Goal: Entertainment & Leisure: Consume media (video, audio)

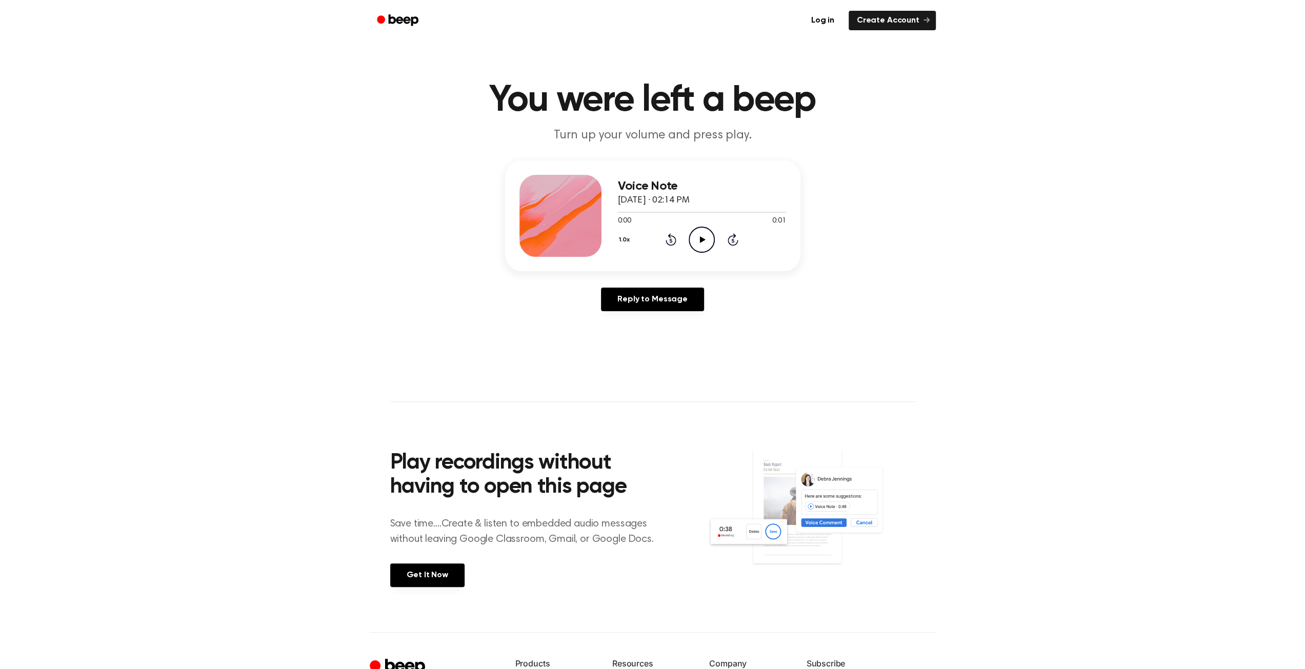
click at [700, 238] on icon at bounding box center [703, 239] width 6 height 7
click at [707, 230] on icon "Play Audio" at bounding box center [702, 240] width 26 height 26
click at [705, 238] on icon "Play Audio" at bounding box center [702, 240] width 26 height 26
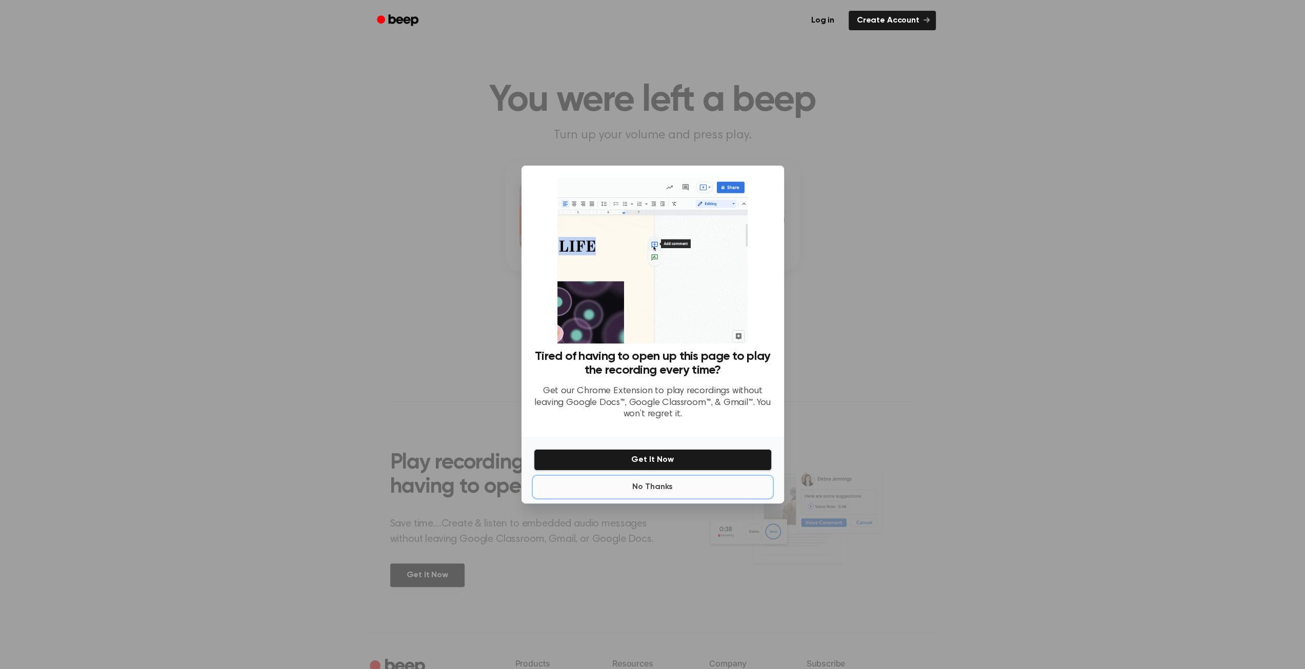
click at [656, 489] on button "No Thanks" at bounding box center [653, 487] width 238 height 21
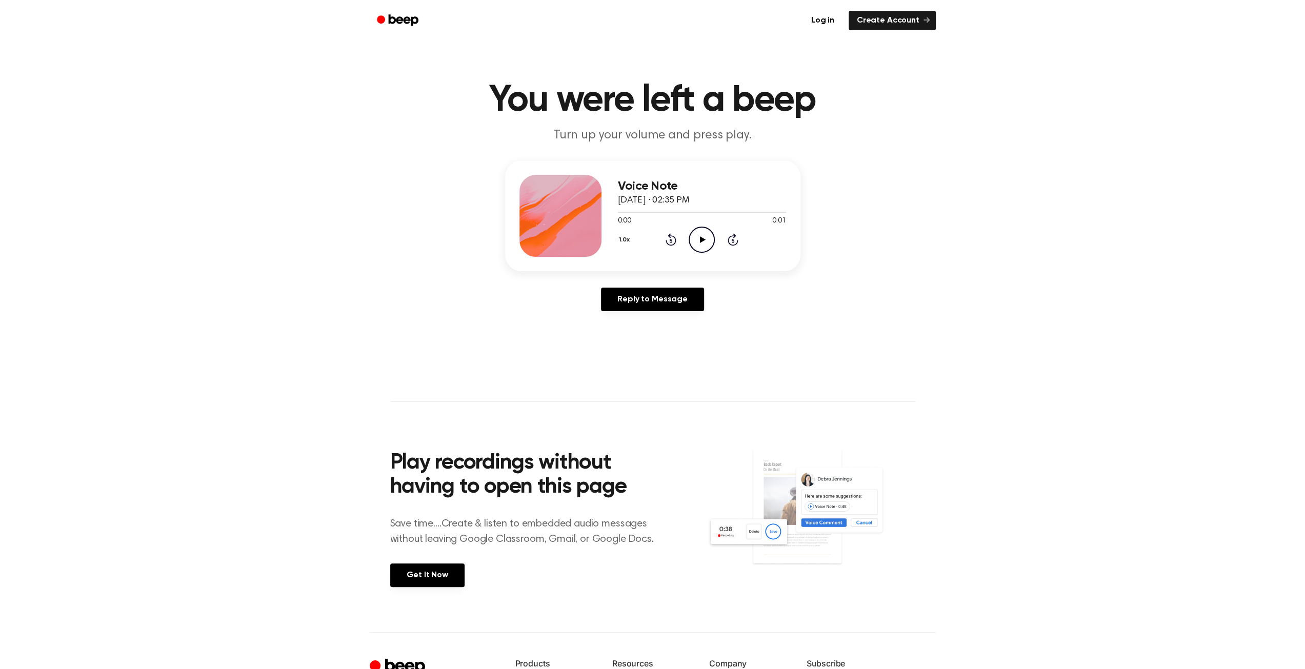
click at [705, 243] on icon "Play Audio" at bounding box center [702, 240] width 26 height 26
click at [700, 245] on icon "Play Audio" at bounding box center [702, 240] width 26 height 26
click at [701, 245] on icon "Play Audio" at bounding box center [702, 240] width 26 height 26
click at [706, 246] on icon "Play Audio" at bounding box center [702, 240] width 26 height 26
click at [697, 242] on icon "Play Audio" at bounding box center [702, 240] width 26 height 26
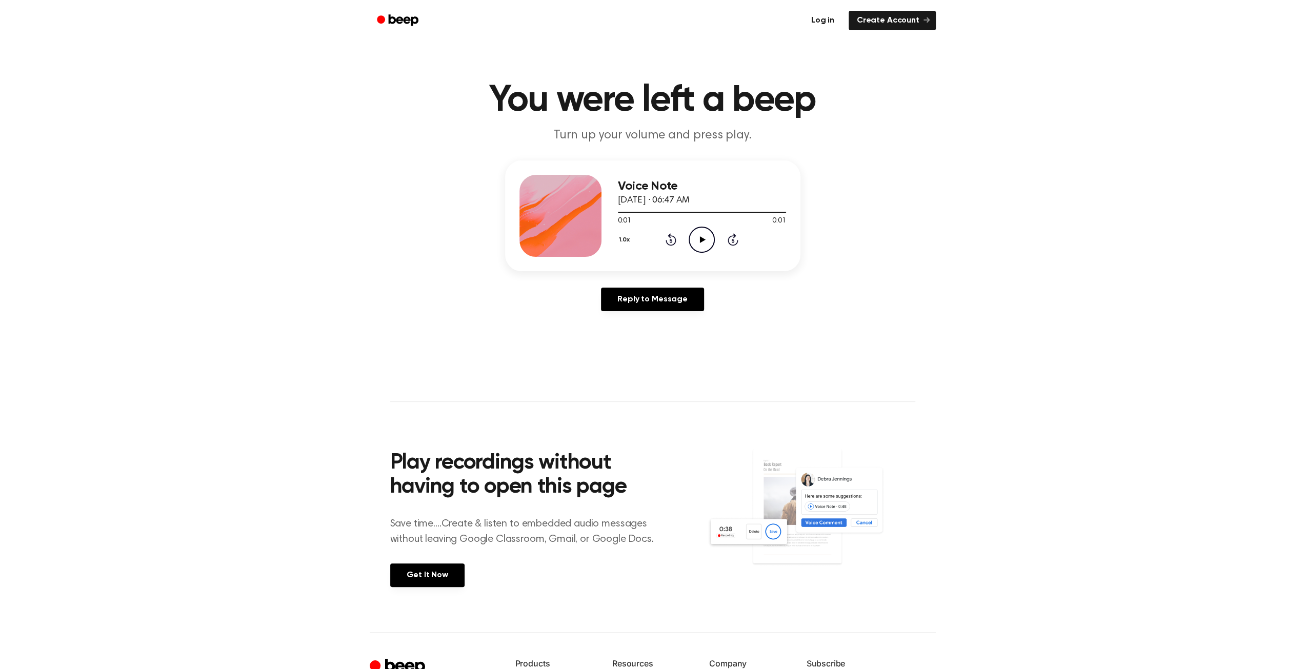
click at [827, 21] on link "Log in" at bounding box center [822, 20] width 39 height 19
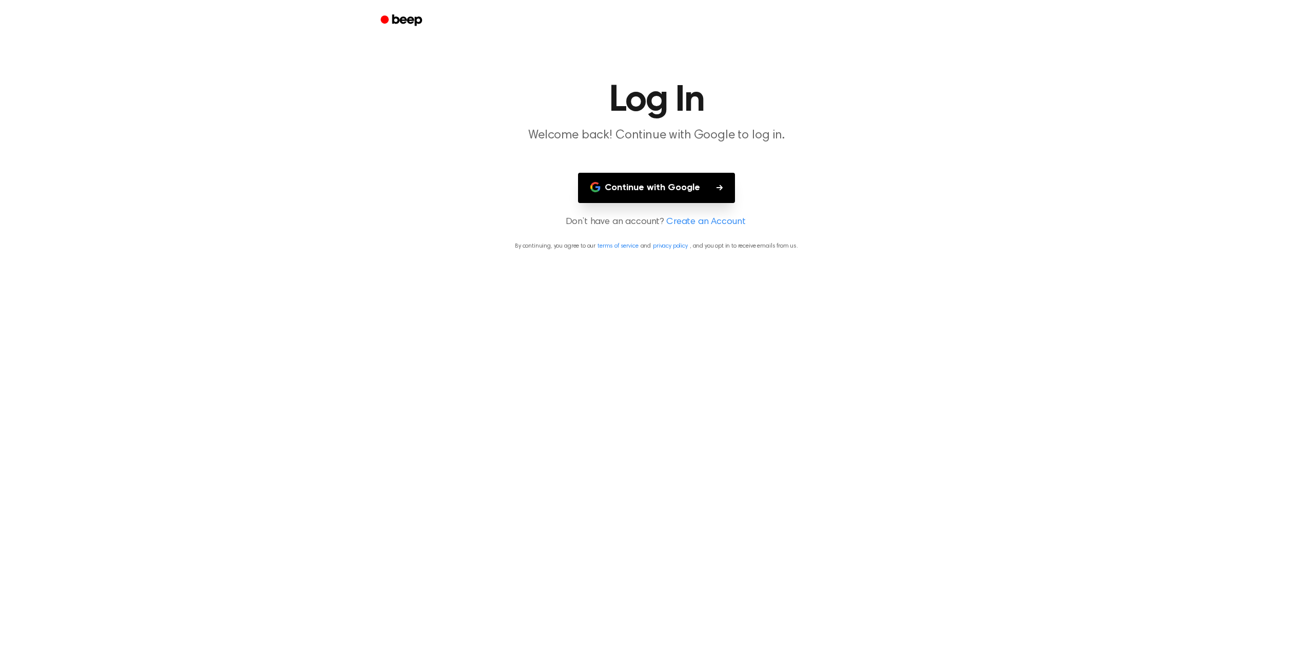
click at [646, 204] on main "Log In Welcome back! Continue with Google to log in. Continue with Google Don’t…" at bounding box center [656, 334] width 1313 height 669
click at [662, 189] on button "Continue with Google" at bounding box center [656, 188] width 157 height 30
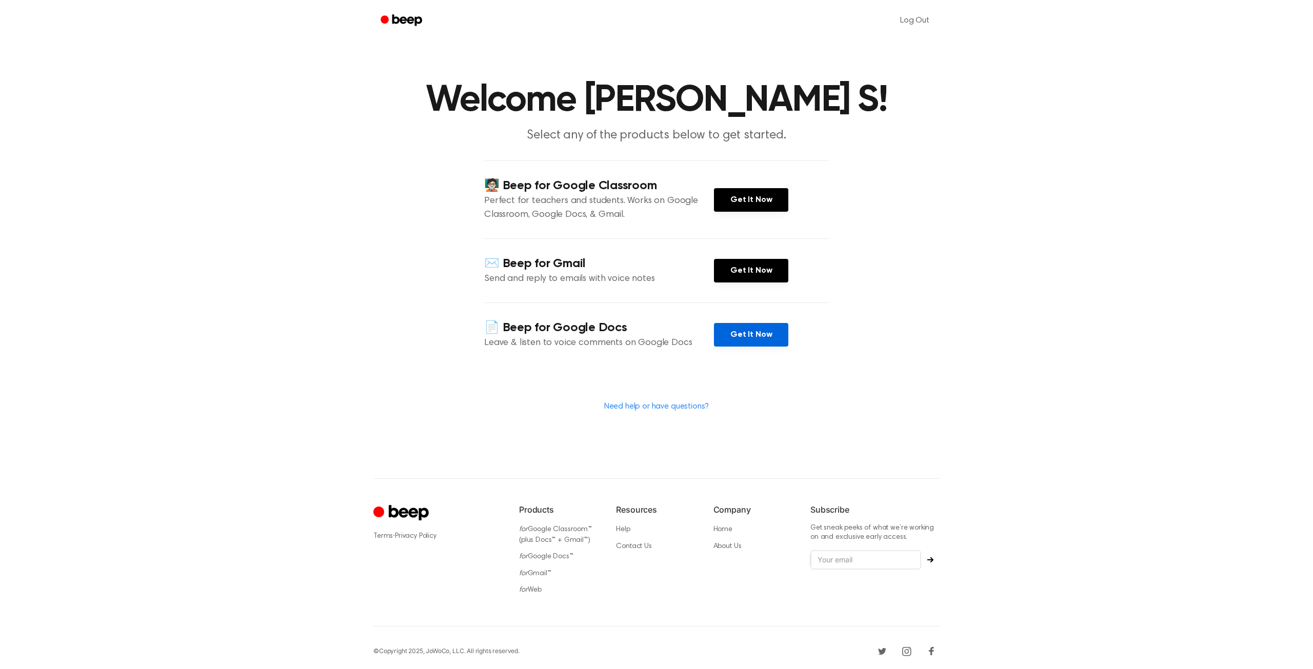
click at [734, 337] on link "Get It Now" at bounding box center [751, 335] width 74 height 24
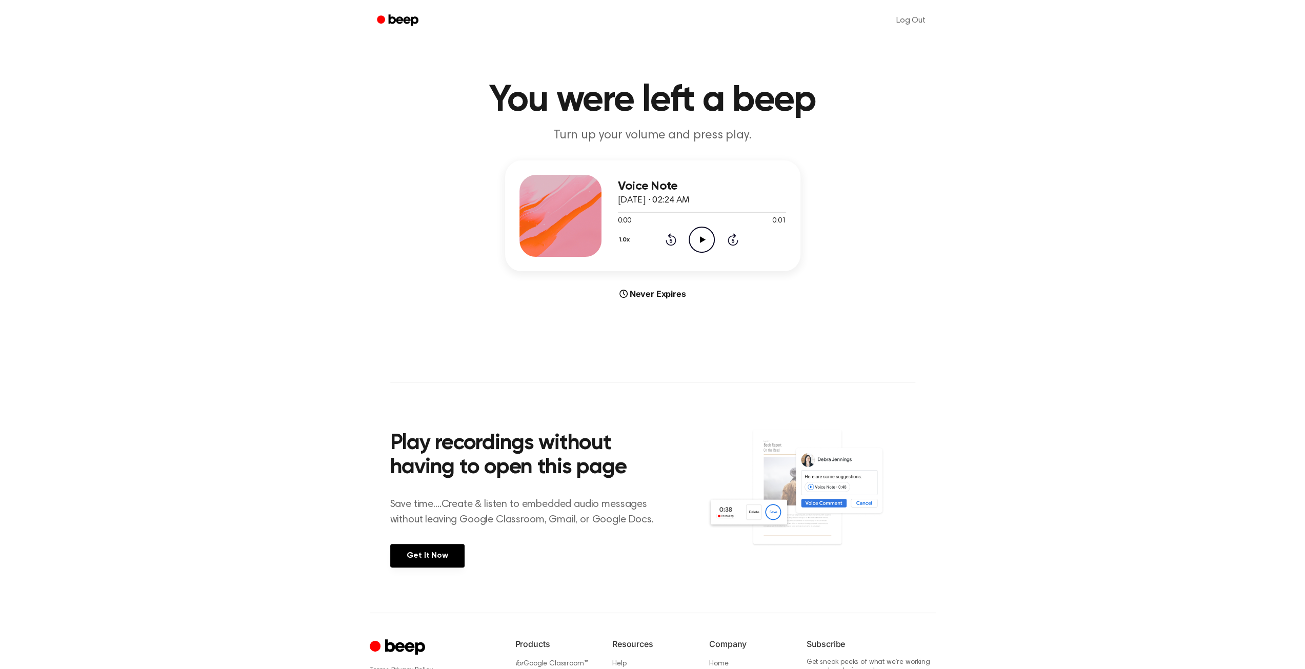
click at [703, 241] on icon at bounding box center [703, 239] width 6 height 7
click at [705, 243] on icon "Play Audio" at bounding box center [702, 240] width 26 height 26
click at [708, 236] on icon "Play Audio" at bounding box center [702, 240] width 26 height 26
click at [700, 242] on icon at bounding box center [703, 239] width 6 height 7
